Goal: Use online tool/utility: Utilize a website feature to perform a specific function

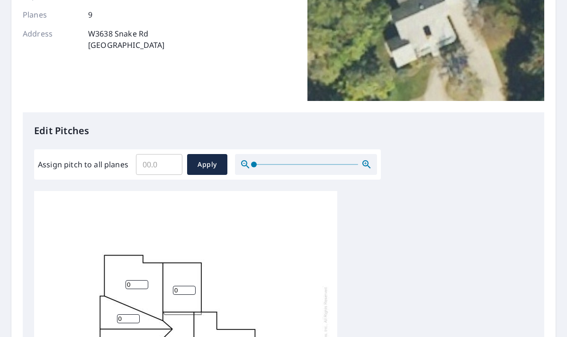
scroll to position [143, 0]
click at [170, 163] on input "0.1" at bounding box center [159, 164] width 46 height 27
click at [170, 163] on input "0.2" at bounding box center [159, 164] width 46 height 27
click at [170, 163] on input "0.3" at bounding box center [159, 164] width 46 height 27
click at [170, 163] on input "0.4" at bounding box center [159, 164] width 46 height 27
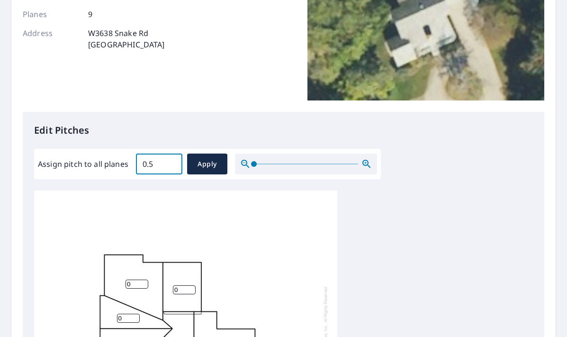
click at [170, 163] on input "0.5" at bounding box center [159, 164] width 46 height 27
click at [170, 163] on input "0.6" at bounding box center [159, 164] width 46 height 27
click at [170, 163] on input "0.7" at bounding box center [159, 164] width 46 height 27
click at [170, 163] on input "0.8" at bounding box center [159, 164] width 46 height 27
click at [170, 163] on input "1.1" at bounding box center [159, 164] width 46 height 27
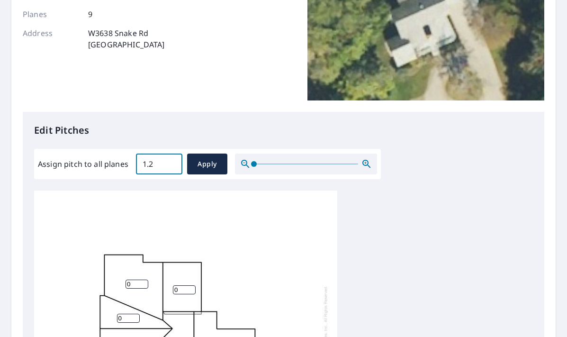
click at [170, 163] on input "1.2" at bounding box center [159, 164] width 46 height 27
click at [170, 163] on input "1.3" at bounding box center [159, 164] width 46 height 27
click at [170, 163] on input "1.4" at bounding box center [159, 164] width 46 height 27
click at [170, 163] on input "1.5" at bounding box center [159, 164] width 46 height 27
click at [170, 163] on input "1.6" at bounding box center [159, 164] width 46 height 27
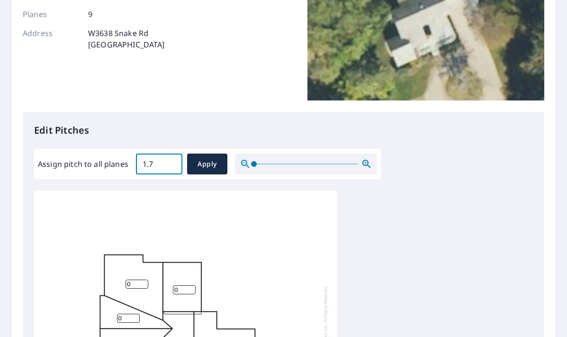
click at [170, 163] on input "1.7" at bounding box center [159, 164] width 46 height 27
click at [170, 163] on input "1.8" at bounding box center [159, 164] width 46 height 27
click at [170, 163] on input "1.9" at bounding box center [159, 164] width 46 height 27
click at [170, 163] on input "2" at bounding box center [159, 164] width 46 height 27
click at [170, 163] on input "2.1" at bounding box center [159, 164] width 46 height 27
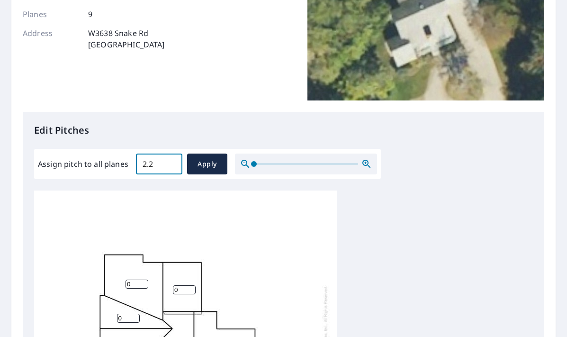
click at [170, 163] on input "2.2" at bounding box center [159, 164] width 46 height 27
type input "2.3"
click at [170, 163] on input "2.3" at bounding box center [159, 164] width 46 height 27
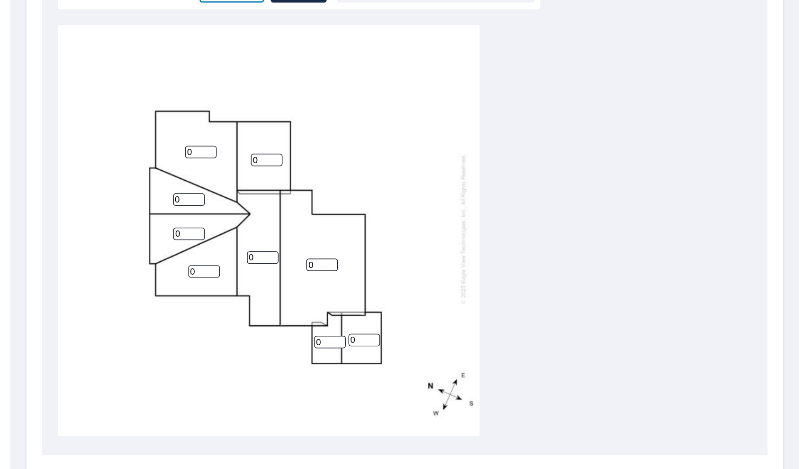
scroll to position [316, 0]
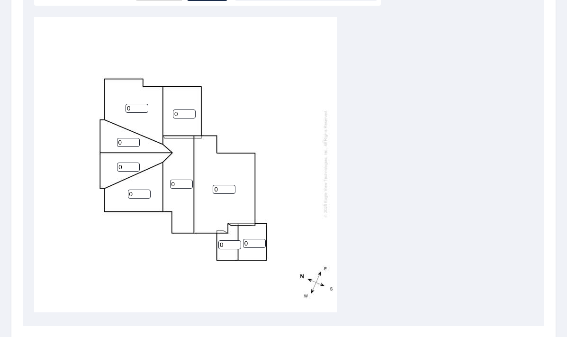
click at [181, 223] on div "0 0 0 0 0 0 0 0 0" at bounding box center [185, 164] width 303 height 298
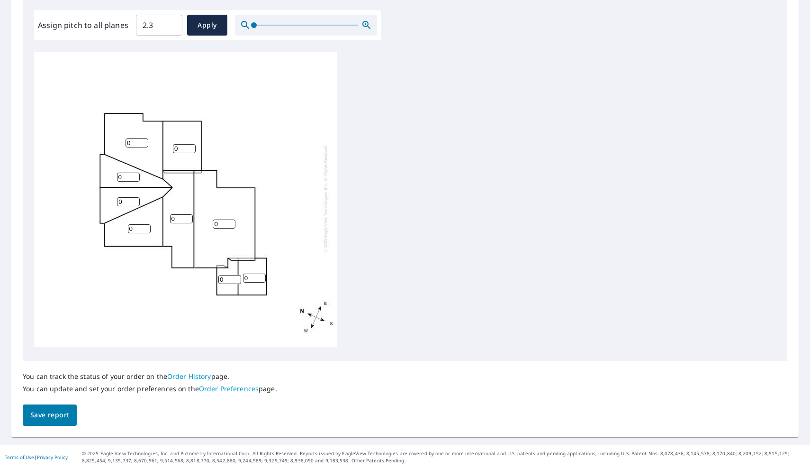
scroll to position [281, 0]
